Goal: Task Accomplishment & Management: Complete application form

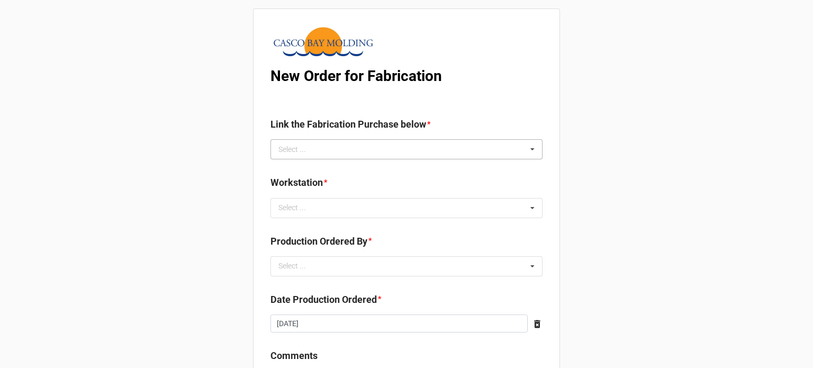
click at [319, 152] on div "Select ... No results found." at bounding box center [406, 149] width 272 height 20
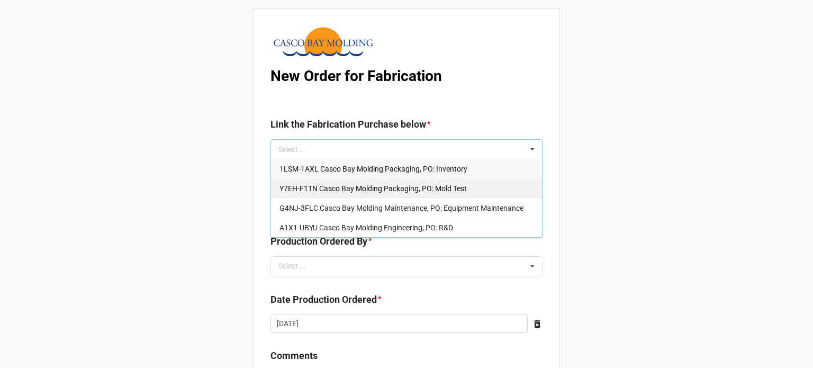
click at [321, 184] on span "Y7EH-F1TN Casco Bay Molding Packaging, PO: Mold Test" at bounding box center [372, 188] width 187 height 8
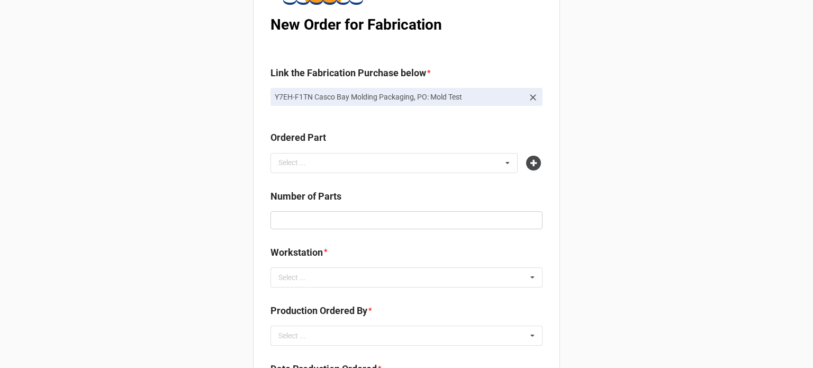
scroll to position [106, 0]
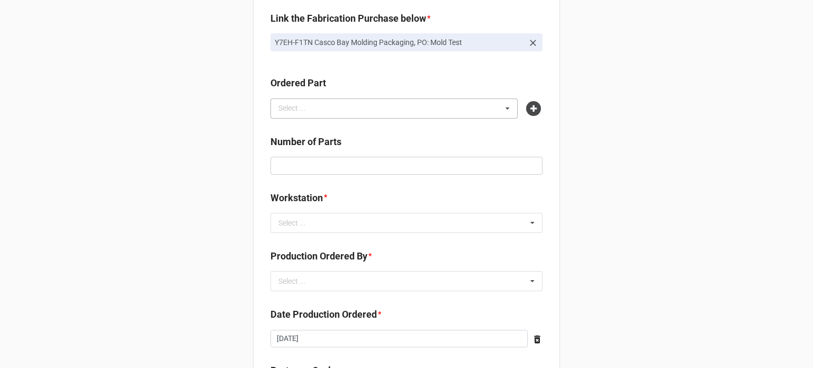
click at [343, 111] on div "Select ... No results found." at bounding box center [393, 108] width 247 height 20
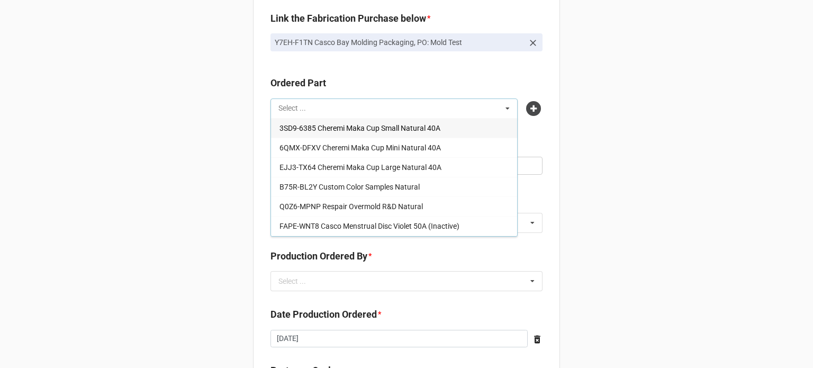
type input "7ch"
click at [335, 124] on span "7CHW-XTMG Draeger Medical Systems Hose Vent Natural 60A" at bounding box center [359, 128] width 161 height 8
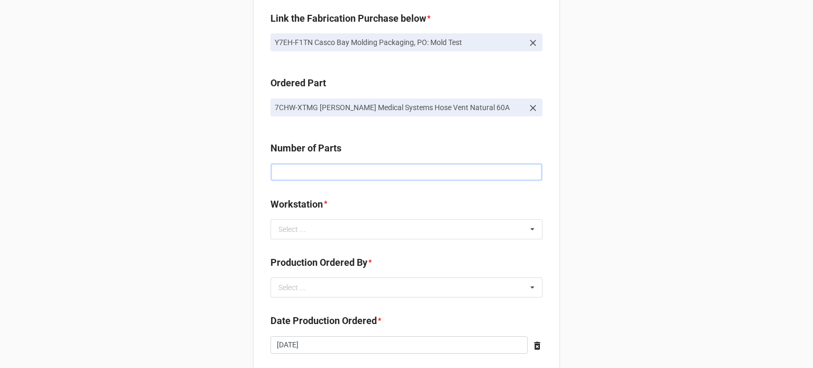
click at [375, 178] on input "text" at bounding box center [406, 172] width 272 height 18
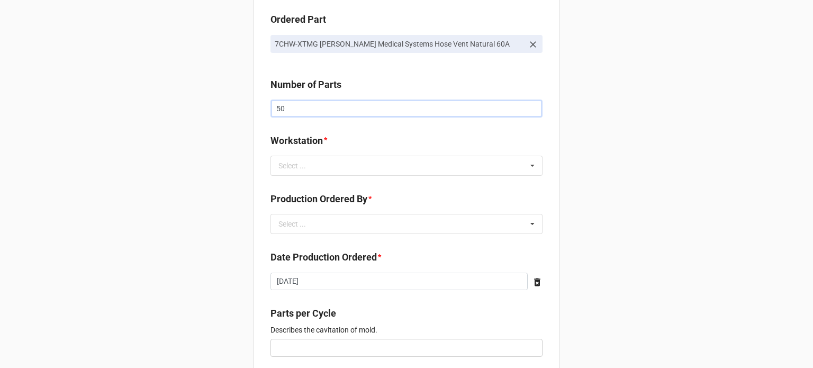
scroll to position [212, 0]
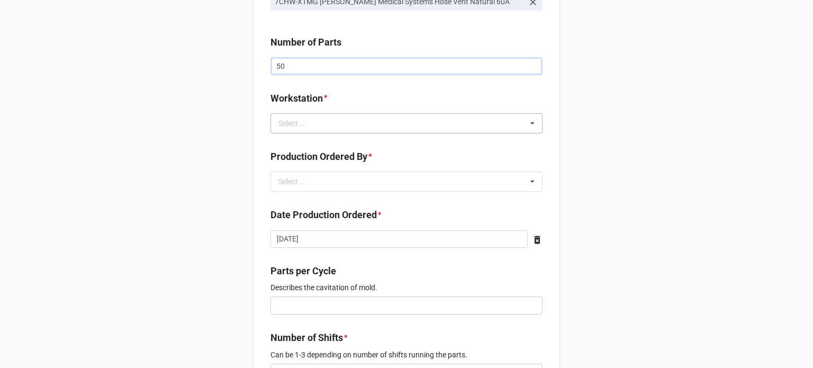
type input "50"
click at [288, 124] on div "Select ..." at bounding box center [299, 123] width 46 height 12
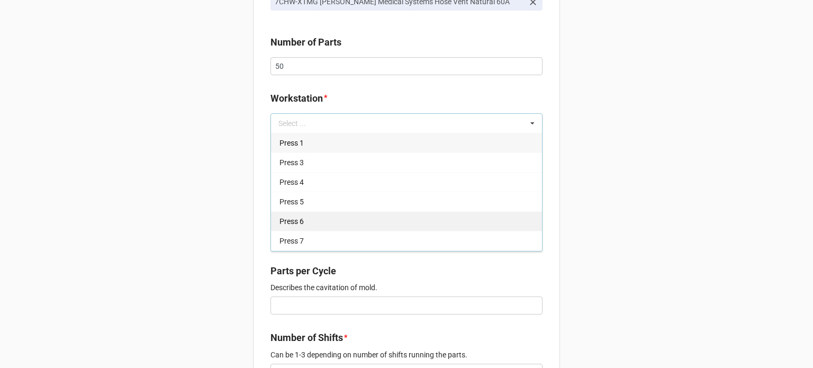
click at [293, 223] on span "Press 6" at bounding box center [291, 221] width 24 height 8
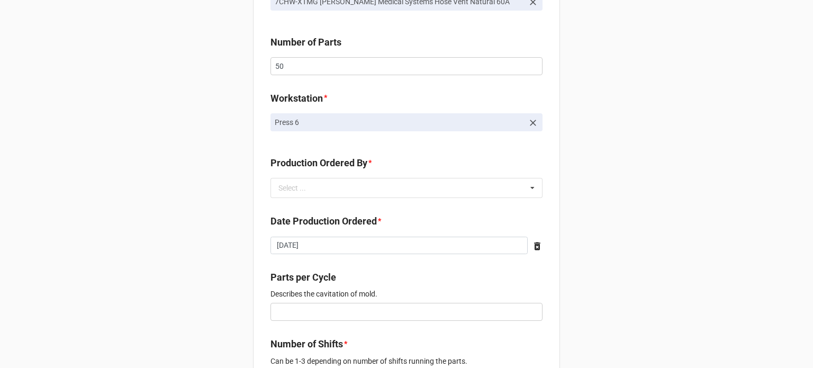
click at [208, 179] on div "New Order for Fabrication Link the Fabrication Purchase below * Y7EH-F1TN Casco…" at bounding box center [406, 272] width 813 height 969
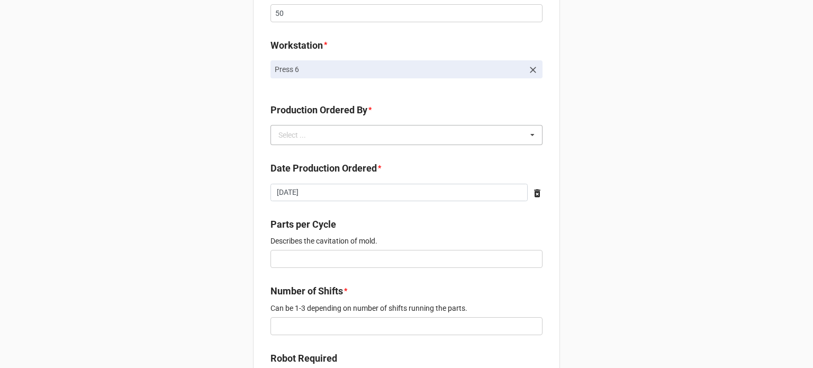
click at [290, 136] on div "Select ..." at bounding box center [299, 135] width 46 height 12
click at [298, 155] on span "Brian James Wanders" at bounding box center [307, 154] width 57 height 8
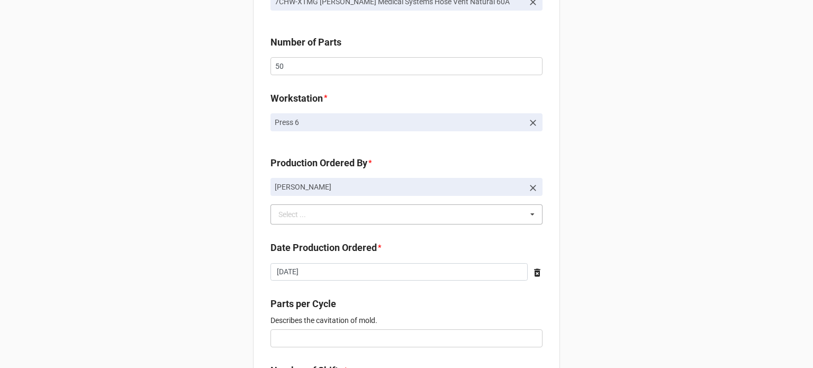
scroll to position [371, 0]
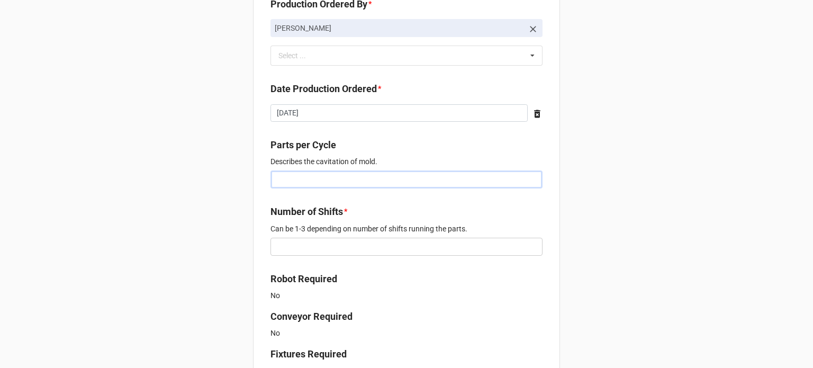
click at [303, 181] on input "text" at bounding box center [406, 179] width 272 height 18
type input "1"
click at [279, 251] on input "text" at bounding box center [406, 247] width 272 height 18
click at [288, 242] on input "text" at bounding box center [406, 247] width 272 height 18
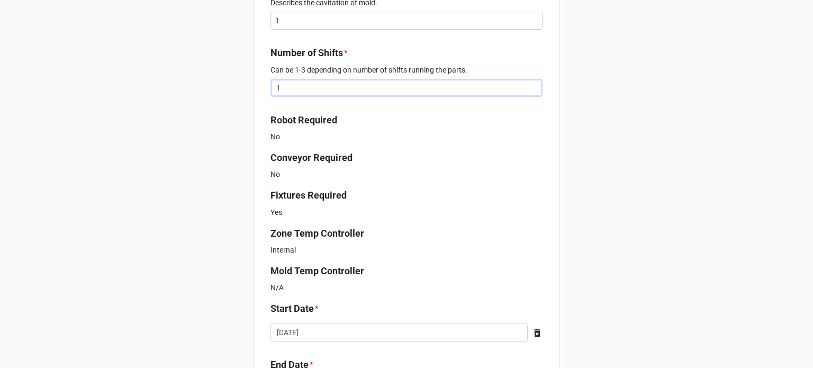
scroll to position [635, 0]
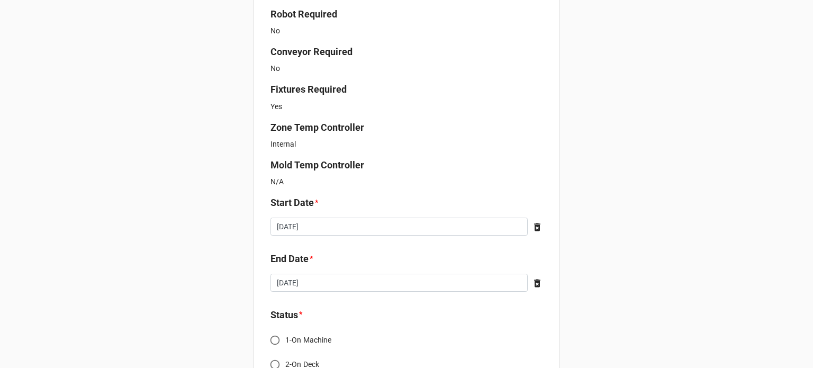
type input "1"
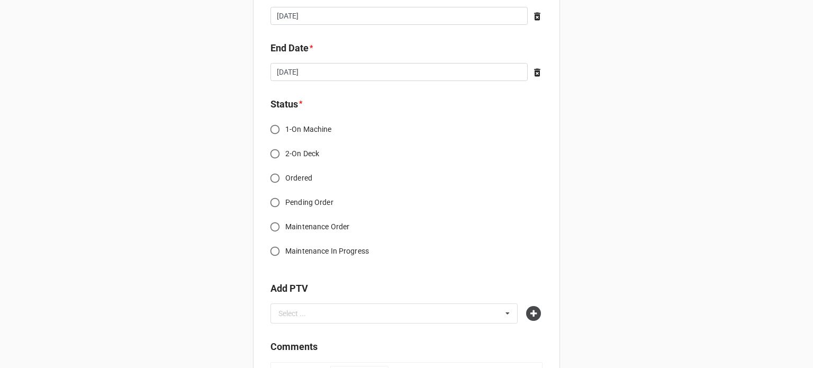
scroll to position [847, 0]
drag, startPoint x: 269, startPoint y: 183, endPoint x: 273, endPoint y: 177, distance: 6.9
click at [270, 183] on input "Ordered" at bounding box center [275, 177] width 21 height 21
radio input "true"
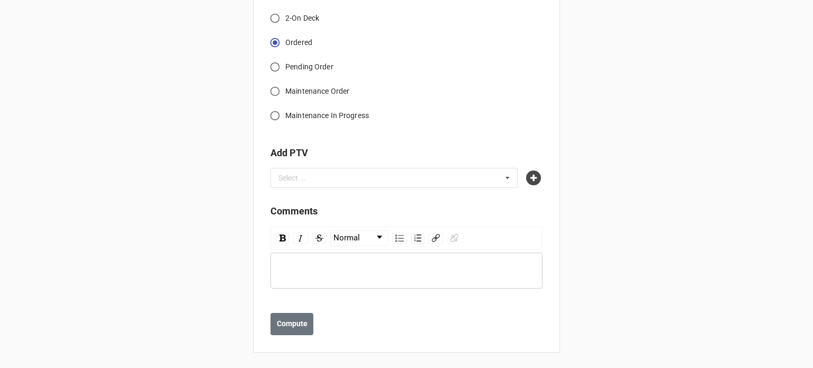
scroll to position [982, 0]
click at [521, 179] on div "Select ... No results found." at bounding box center [406, 177] width 272 height 20
click at [529, 177] on icon at bounding box center [533, 177] width 15 height 15
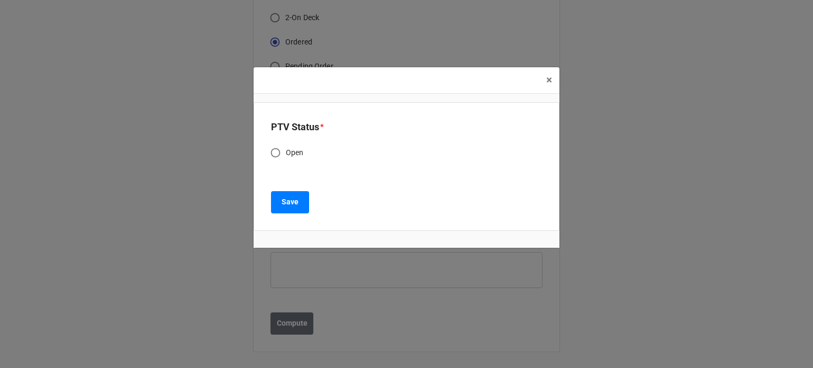
click at [309, 149] on label "Open" at bounding box center [399, 152] width 268 height 21
click at [286, 149] on input "Open" at bounding box center [275, 152] width 21 height 21
radio input "true"
click at [306, 211] on button "Save" at bounding box center [290, 202] width 38 height 22
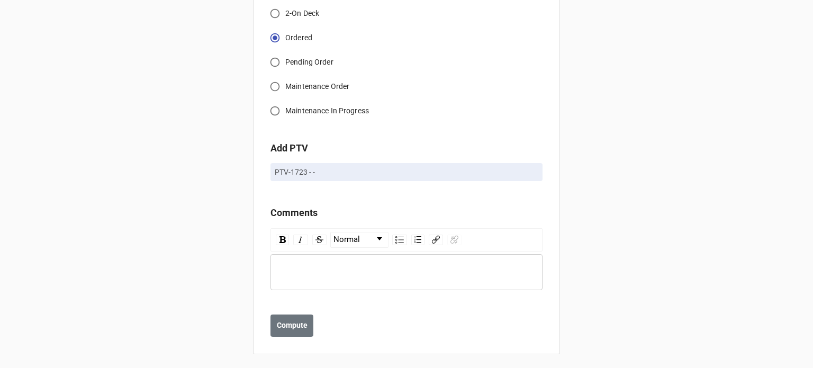
scroll to position [988, 0]
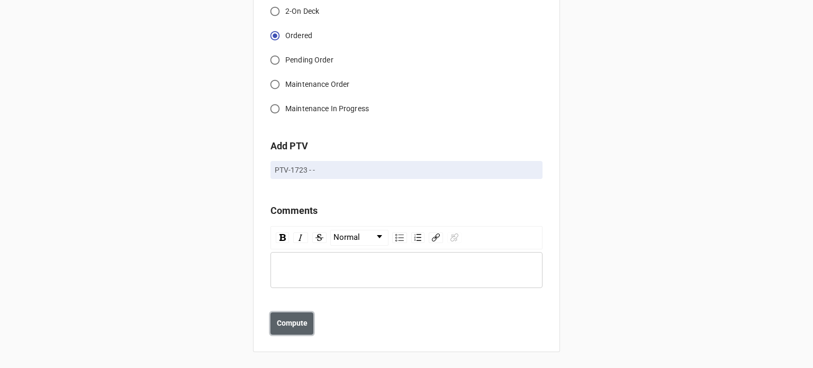
click at [283, 321] on b "Compute" at bounding box center [292, 323] width 31 height 11
click at [292, 319] on b "Save" at bounding box center [289, 323] width 17 height 11
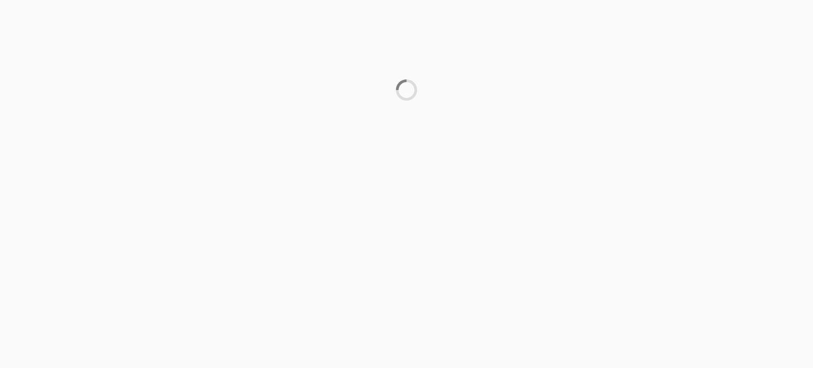
scroll to position [0, 0]
